Goal: Task Accomplishment & Management: Use online tool/utility

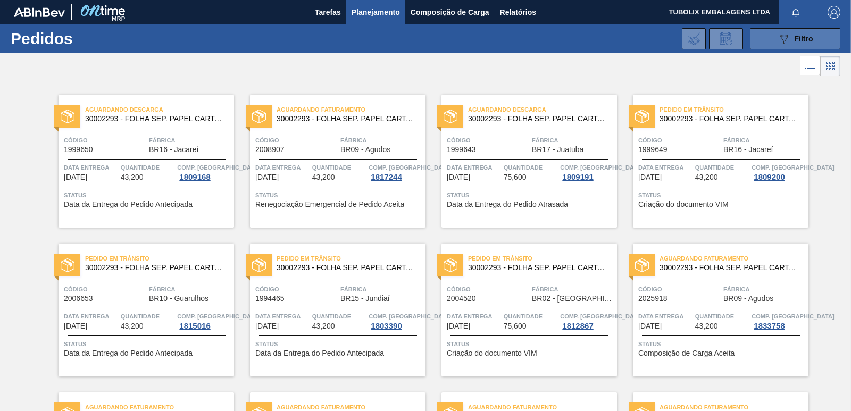
click at [797, 35] on span "Filtro" at bounding box center [804, 39] width 19 height 9
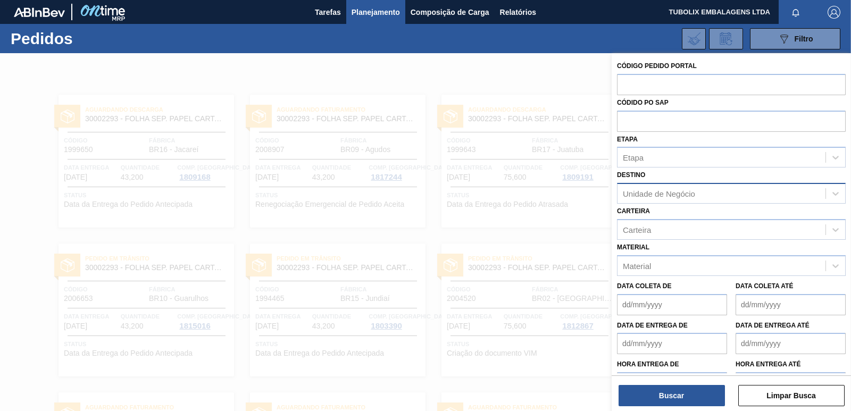
click at [684, 195] on div "Unidade de Negócio" at bounding box center [659, 193] width 72 height 9
type input "ub"
click at [591, 238] on div at bounding box center [425, 258] width 851 height 411
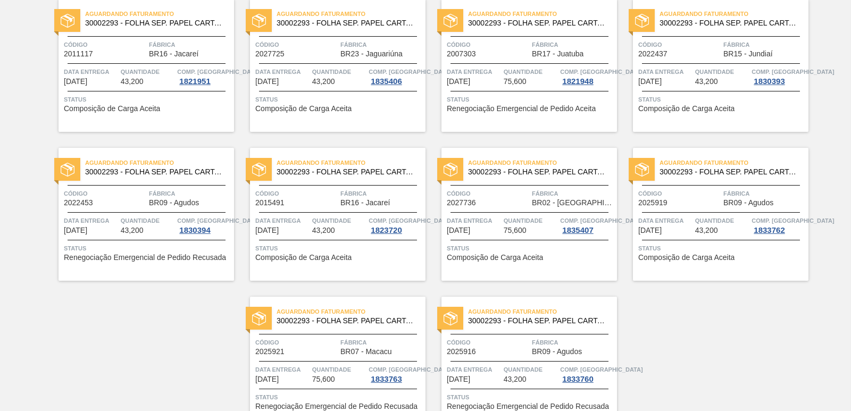
scroll to position [1643, 0]
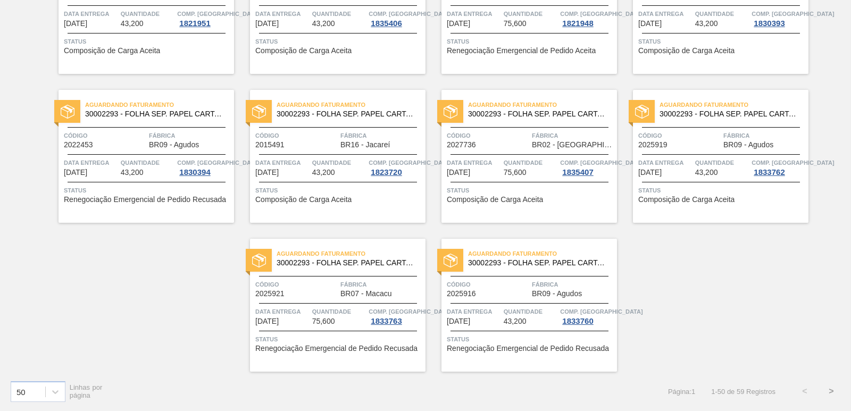
click at [829, 392] on button ">" at bounding box center [831, 391] width 27 height 27
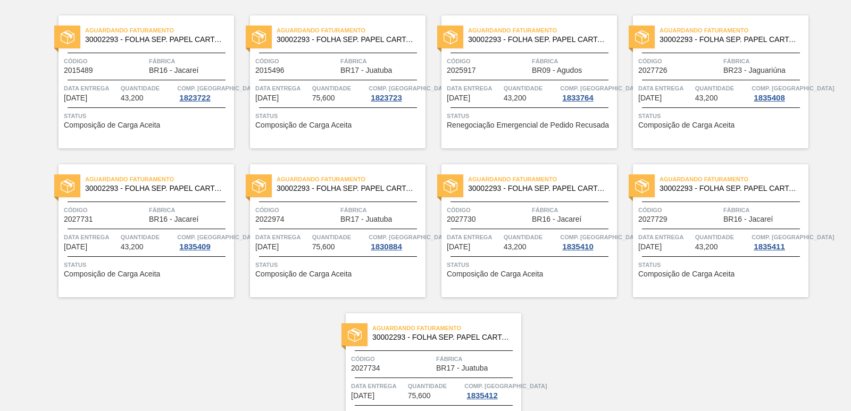
scroll to position [0, 0]
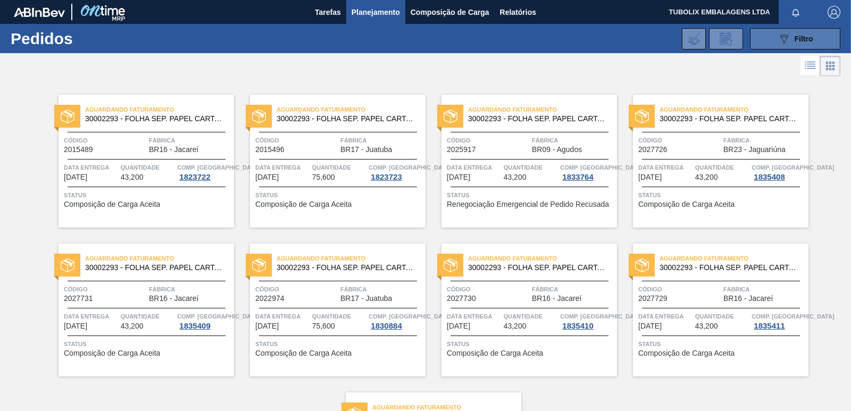
click at [767, 35] on button "089F7B8B-B2A5-4AFE-B5C0-19BA573D28AC Filtro" at bounding box center [795, 38] width 90 height 21
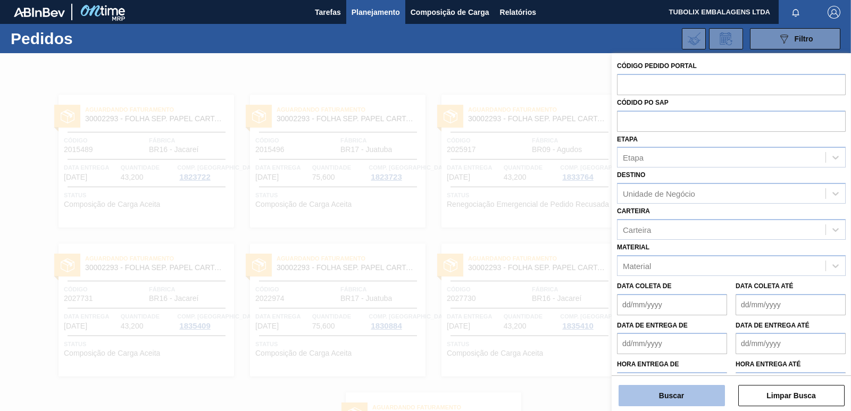
click at [671, 393] on button "Buscar" at bounding box center [671, 395] width 106 height 21
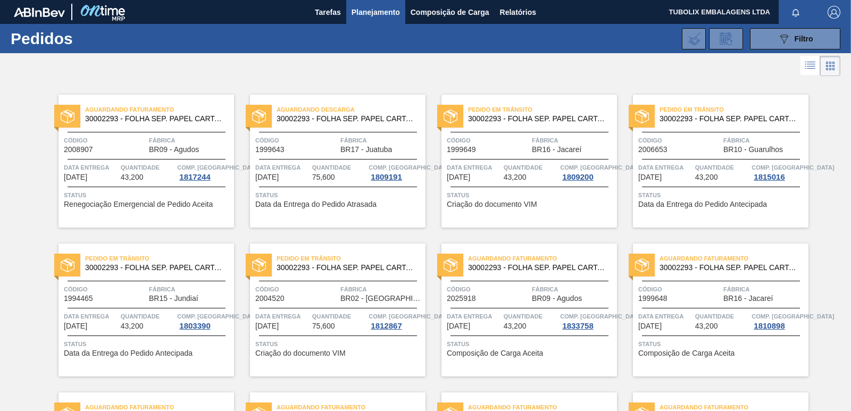
click at [321, 149] on div "Código 1999643" at bounding box center [296, 144] width 82 height 19
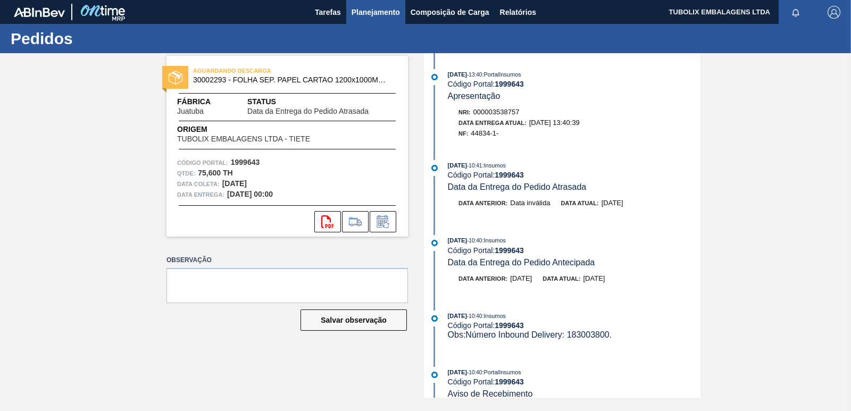
click at [387, 14] on span "Planejamento" at bounding box center [376, 12] width 48 height 13
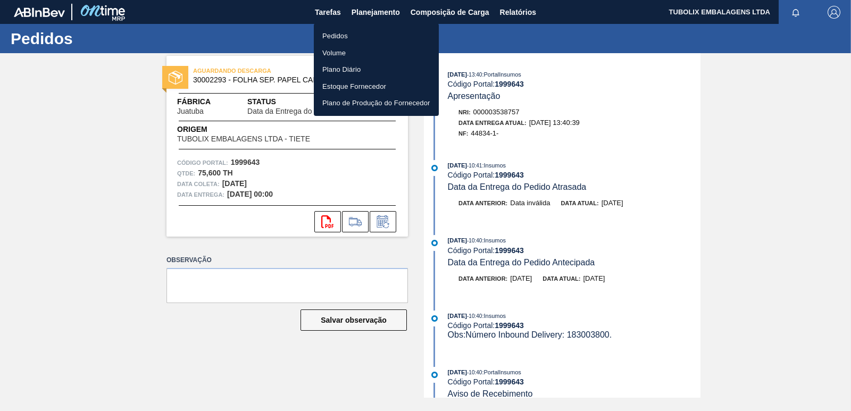
click at [339, 30] on li "Pedidos" at bounding box center [376, 36] width 125 height 17
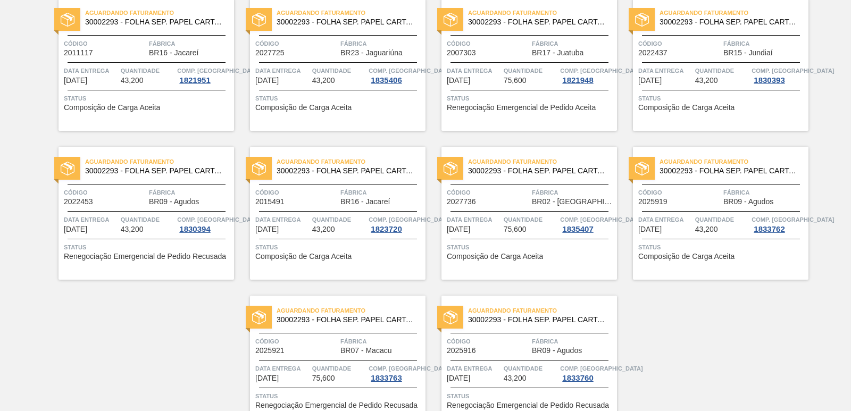
scroll to position [1643, 0]
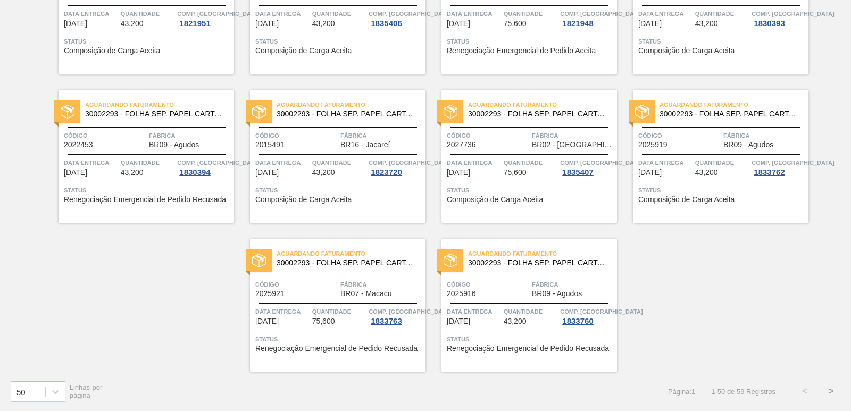
click at [829, 391] on button ">" at bounding box center [831, 391] width 27 height 27
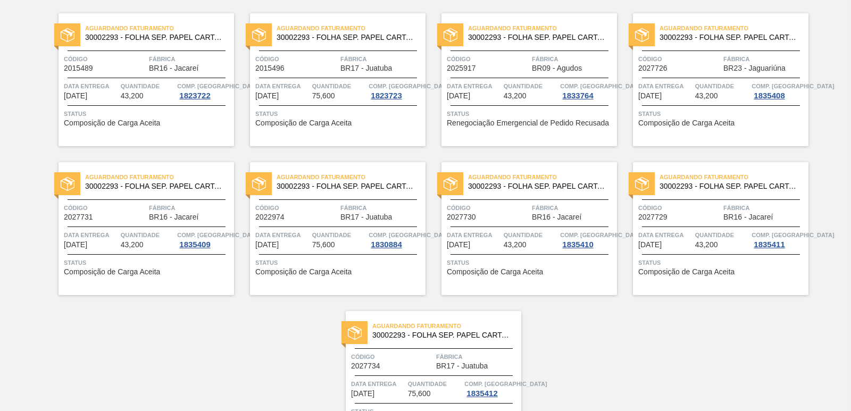
scroll to position [0, 0]
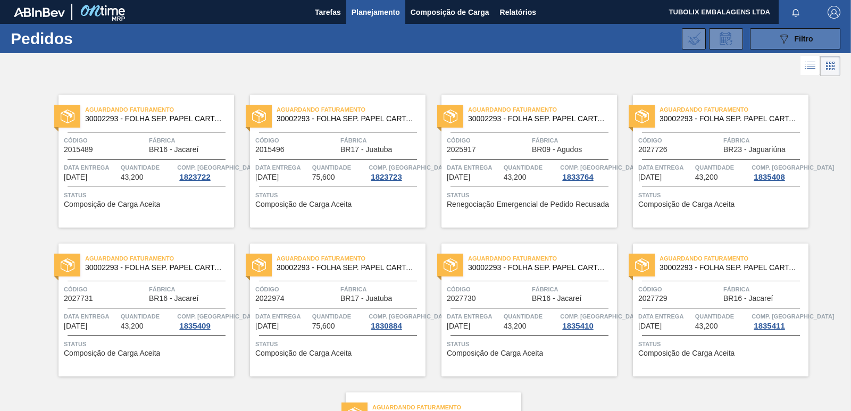
click at [774, 31] on button "089F7B8B-B2A5-4AFE-B5C0-19BA573D28AC Filtro" at bounding box center [795, 38] width 90 height 21
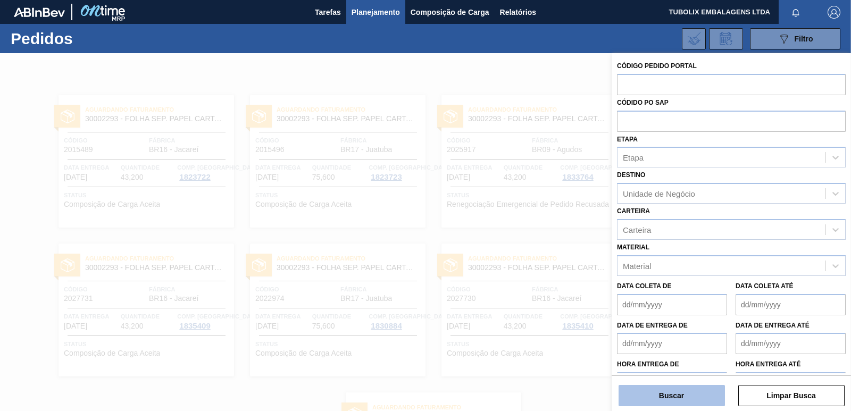
click at [671, 387] on button "Buscar" at bounding box center [671, 395] width 106 height 21
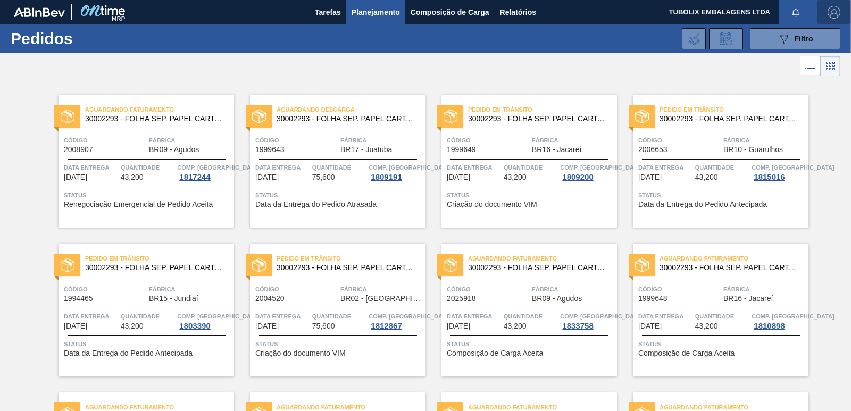
click at [827, 7] on img "button" at bounding box center [833, 12] width 13 height 13
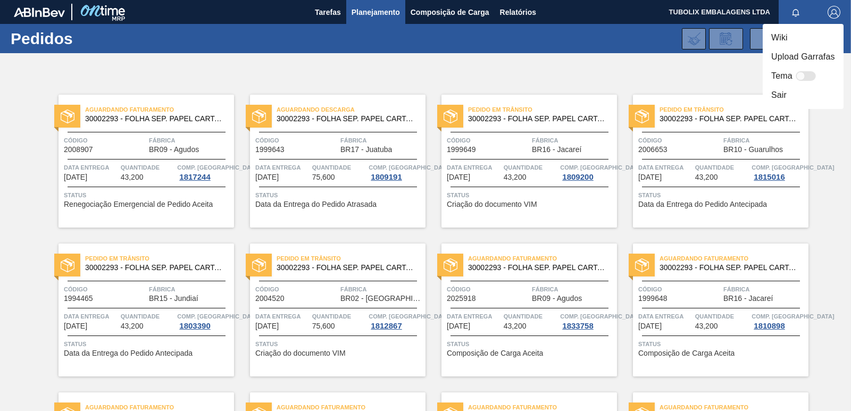
click at [775, 93] on li "Sair" at bounding box center [803, 95] width 81 height 19
